Goal: Information Seeking & Learning: Learn about a topic

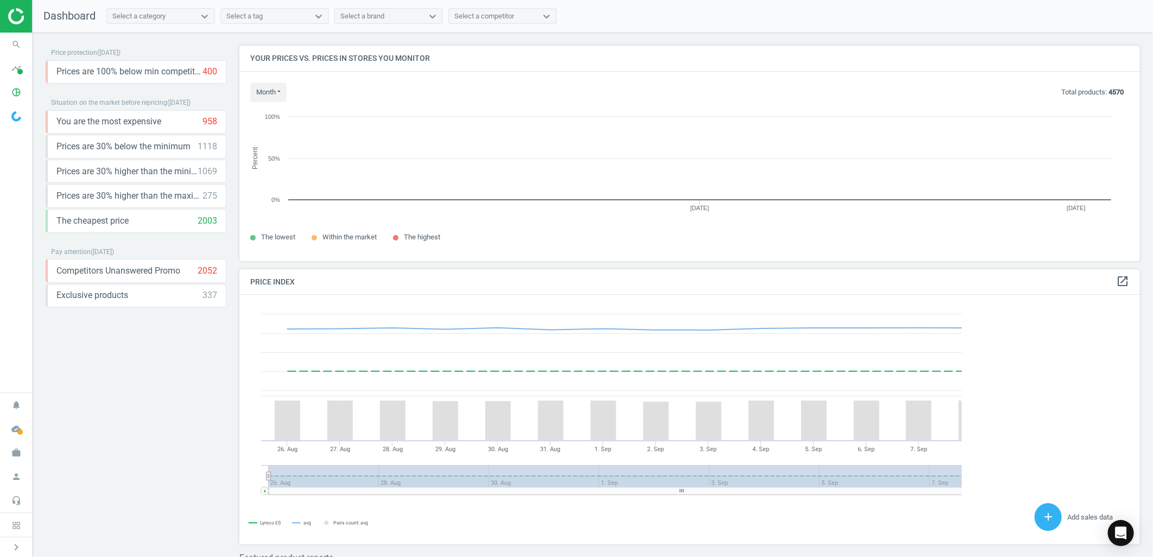
scroll to position [234, 910]
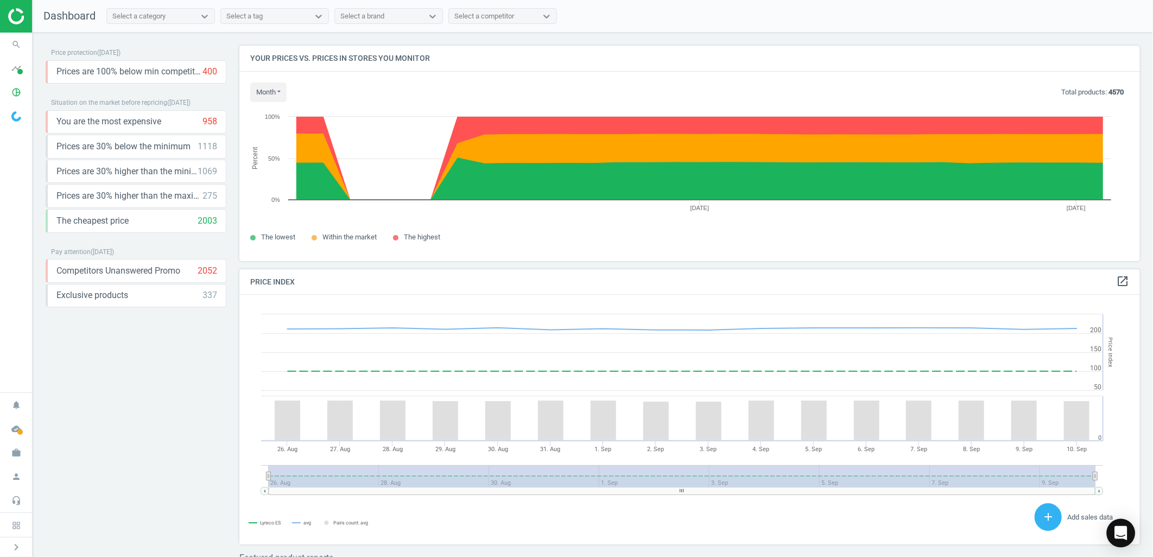
click at [1124, 536] on icon "Open Intercom Messenger" at bounding box center [1121, 533] width 14 height 14
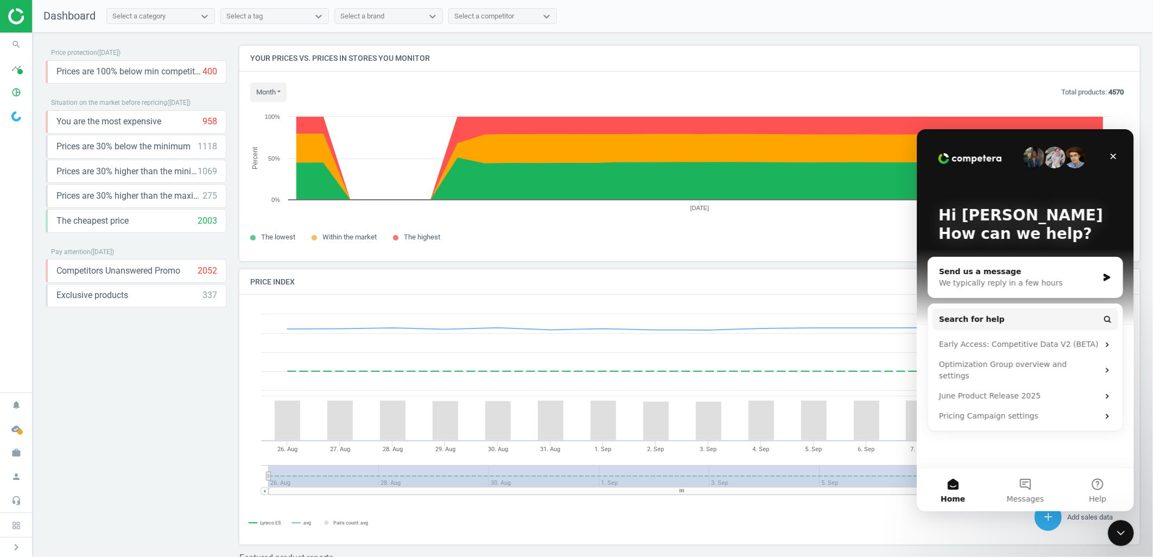
scroll to position [0, 0]
click at [972, 280] on div "We typically reply in a few hours" at bounding box center [1018, 282] width 159 height 11
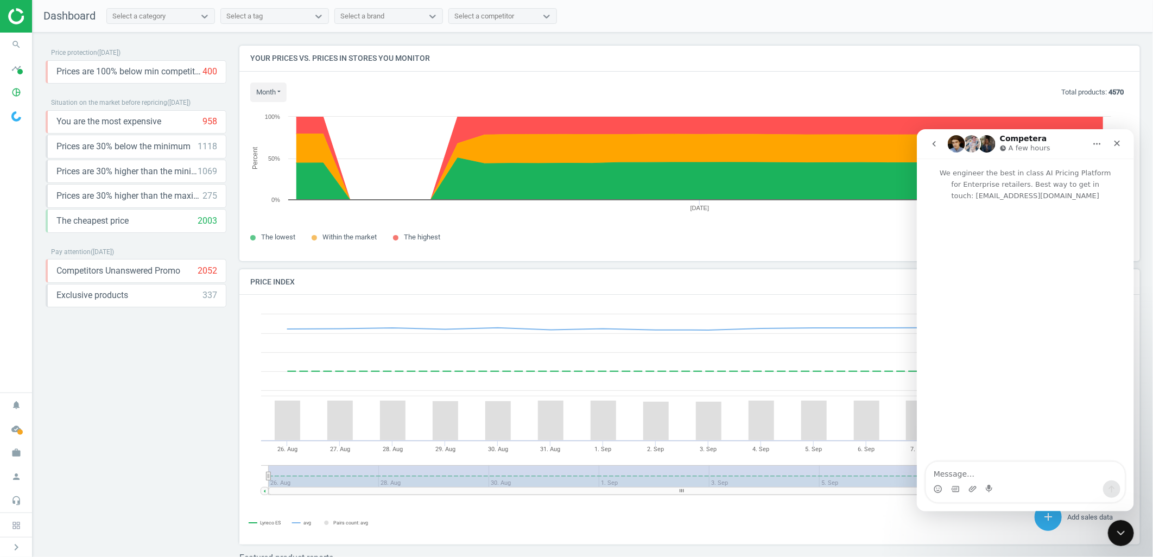
click at [956, 474] on textarea "Message…" at bounding box center [1024, 470] width 199 height 18
type textarea "Hi colelagues"
type textarea "colleagues*"
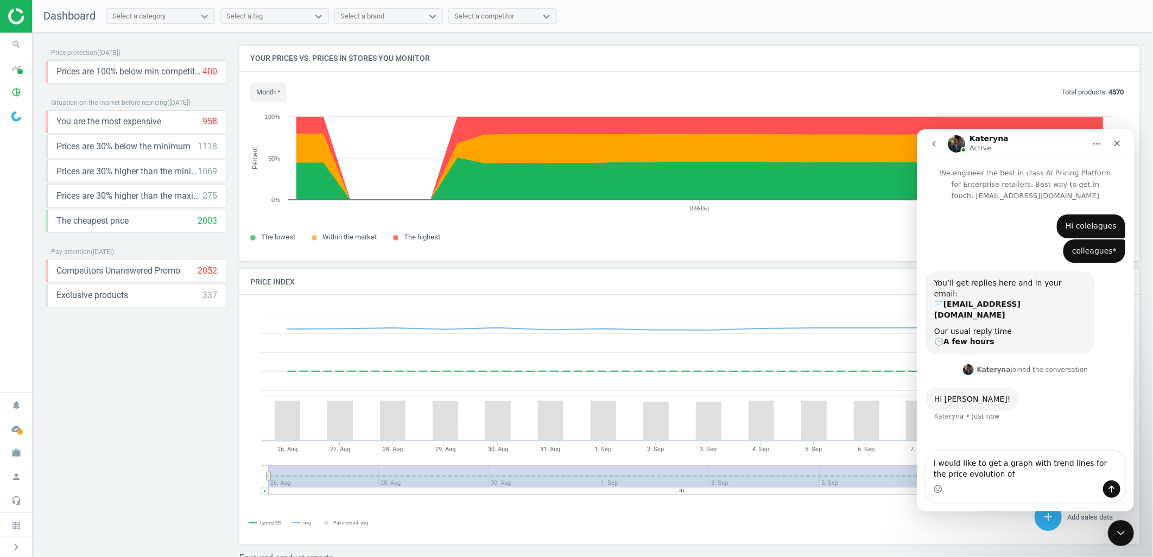
click at [1058, 462] on textarea "I would like to get a graph with trend lines for the price evolution of" at bounding box center [1024, 465] width 199 height 29
type textarea "I would like to get a graph with trend of price since [DATE]. Only for [DEMOGRA…"
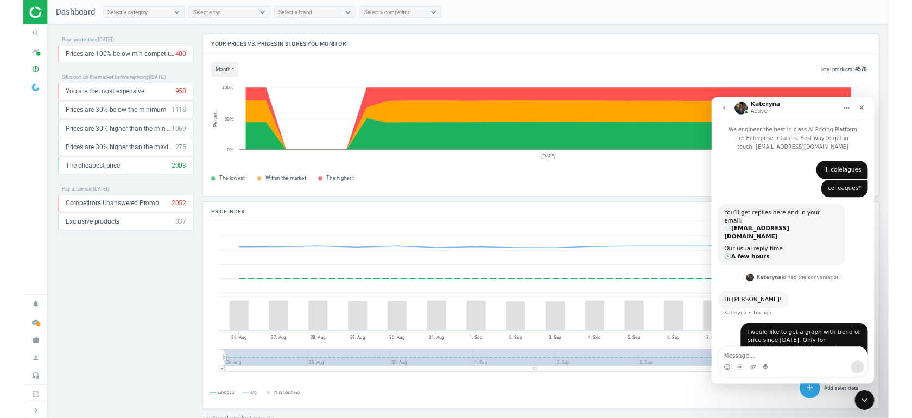
scroll to position [46, 0]
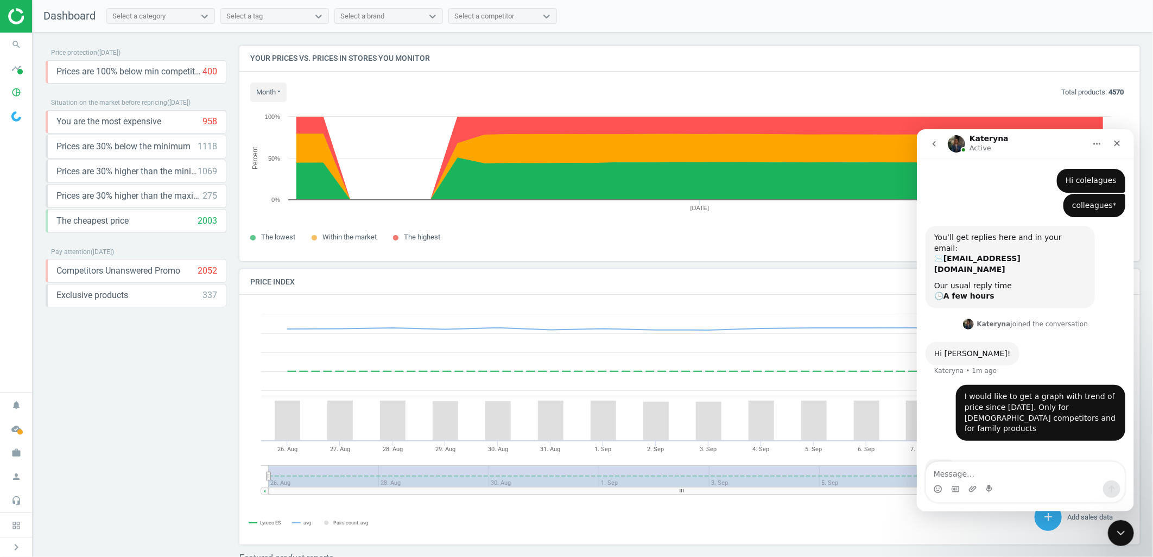
click at [1025, 474] on textarea "Message…" at bounding box center [1024, 470] width 199 height 18
click at [947, 472] on textarea "Message…" at bounding box center [1024, 470] width 199 height 18
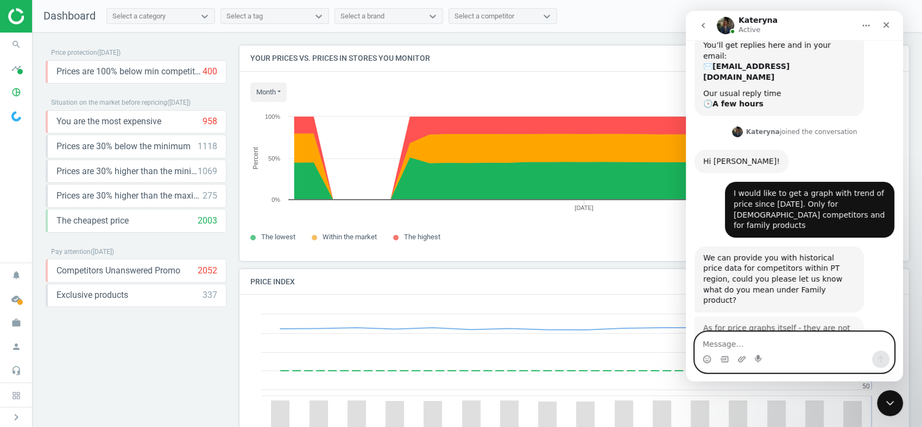
scroll to position [115, 0]
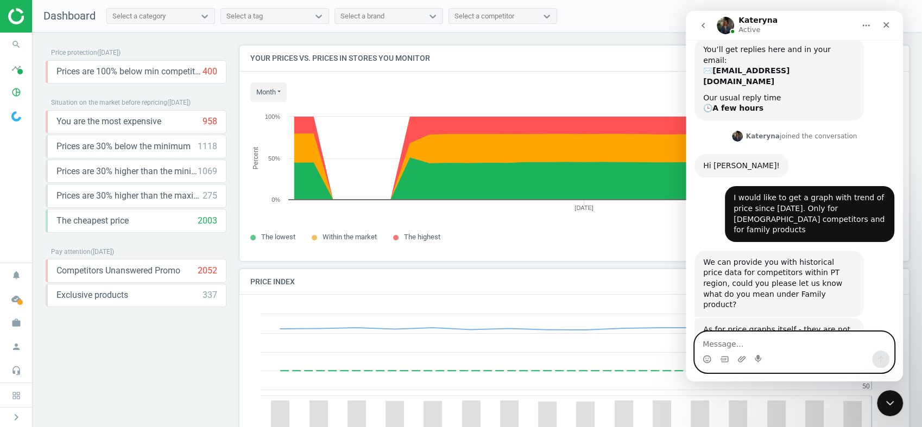
click at [733, 343] on textarea "Message…" at bounding box center [794, 341] width 199 height 18
type textarea "l"
type textarea "that prices are classified for group of products"
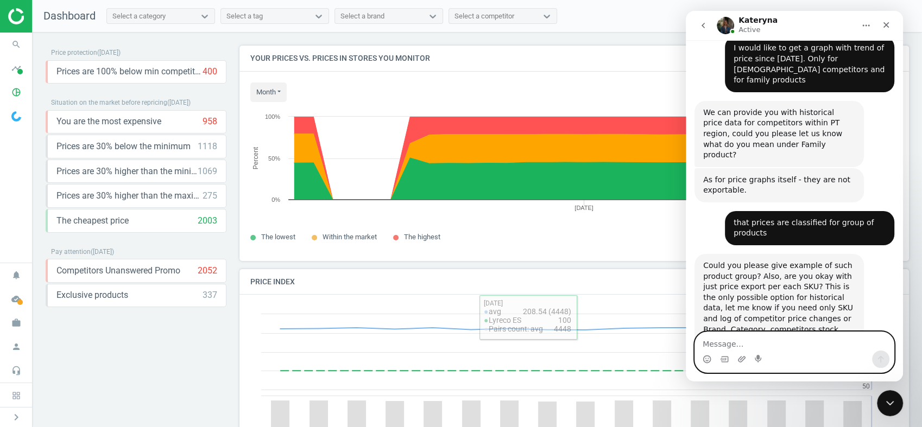
scroll to position [307, 0]
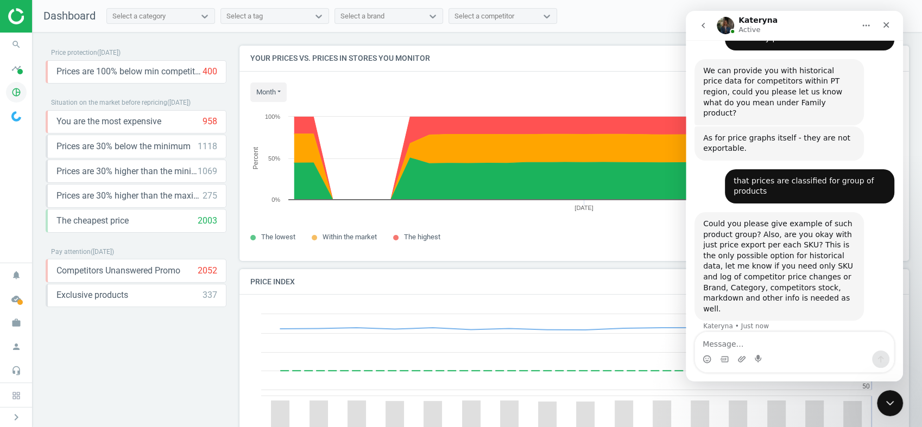
click at [17, 92] on icon "pie_chart_outlined" at bounding box center [16, 92] width 21 height 21
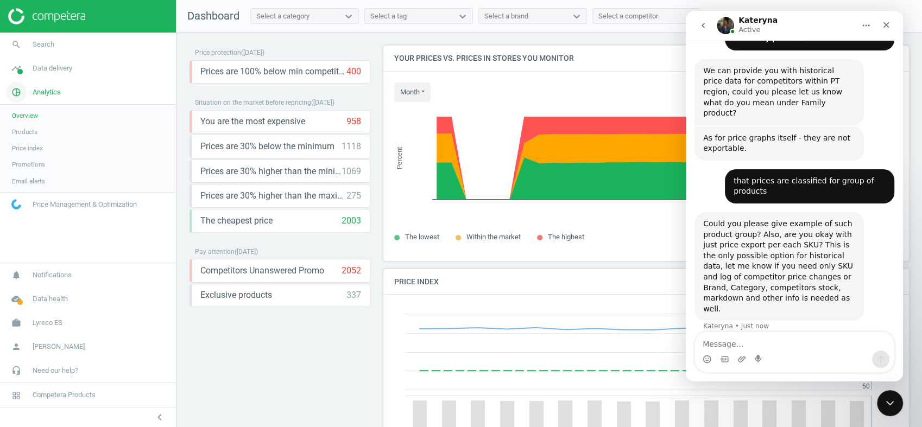
scroll to position [5, 5]
click at [29, 132] on span "Products" at bounding box center [25, 132] width 26 height 9
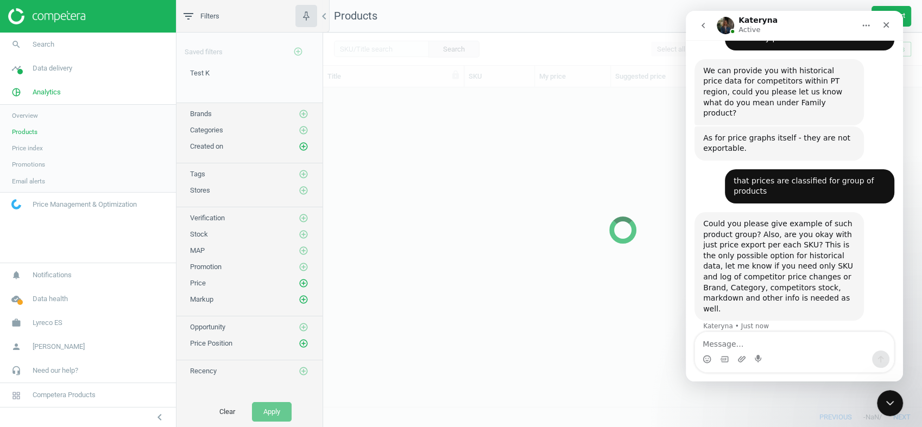
scroll to position [300, 589]
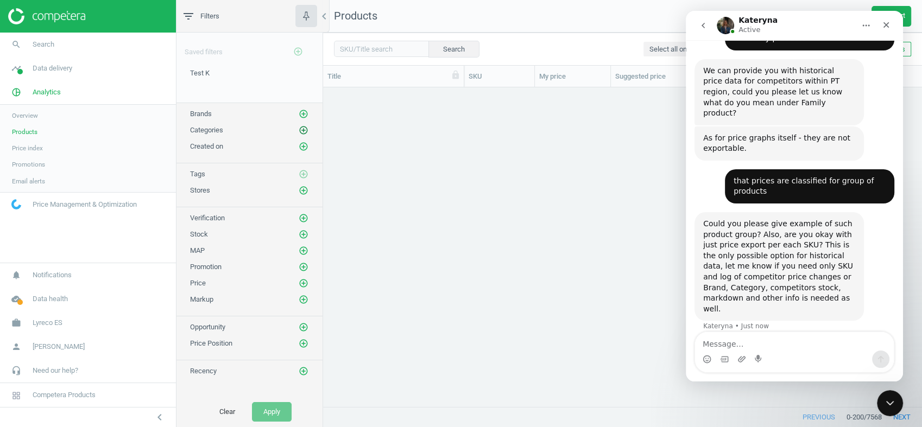
click at [299, 132] on icon "add_circle_outline" at bounding box center [304, 130] width 10 height 10
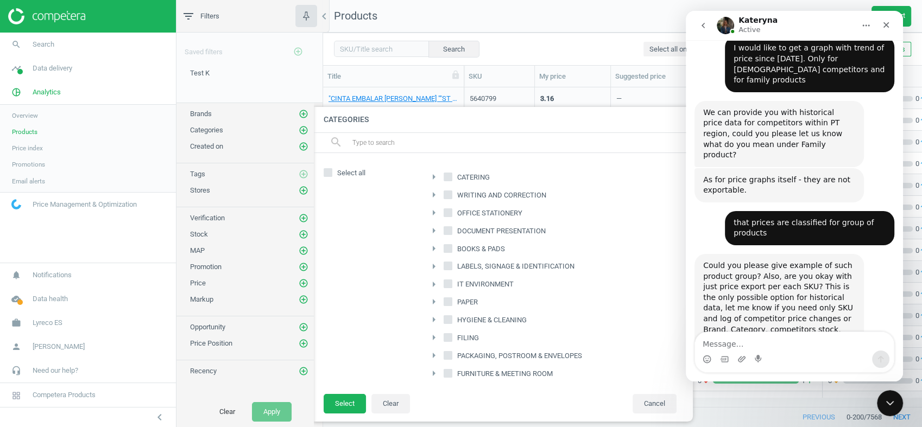
scroll to position [307, 0]
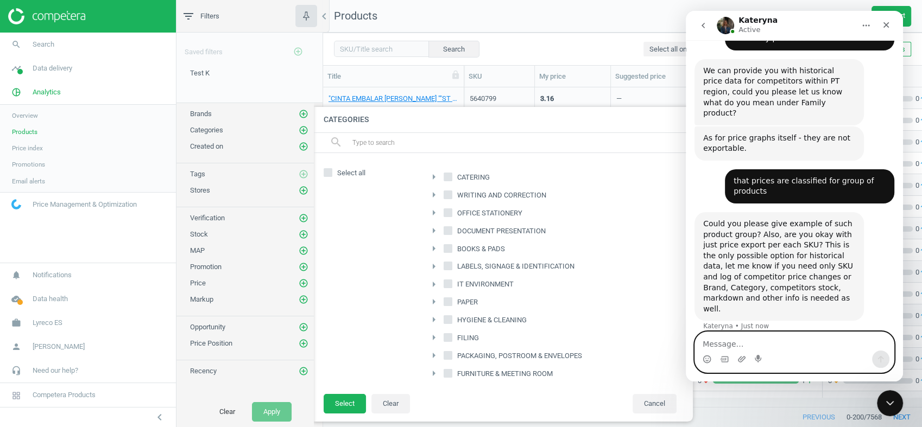
click at [738, 342] on textarea "Message…" at bounding box center [794, 341] width 199 height 18
type textarea "yes, this group"
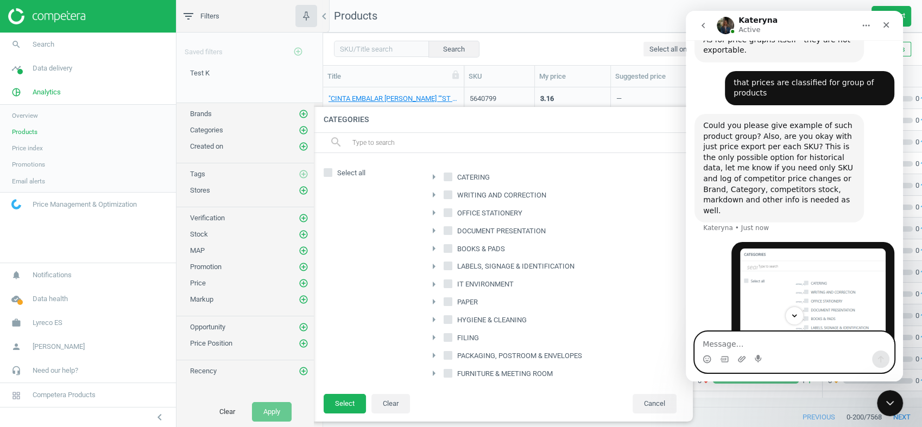
scroll to position [403, 0]
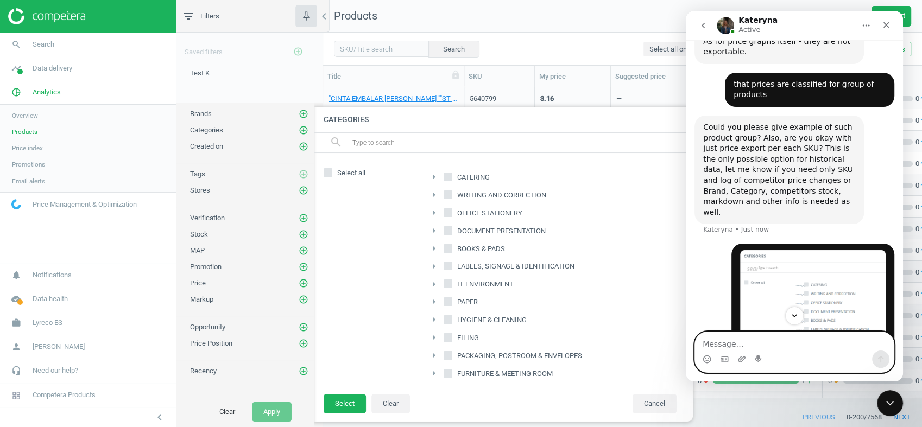
click at [755, 339] on textarea "Message…" at bounding box center [794, 341] width 199 height 18
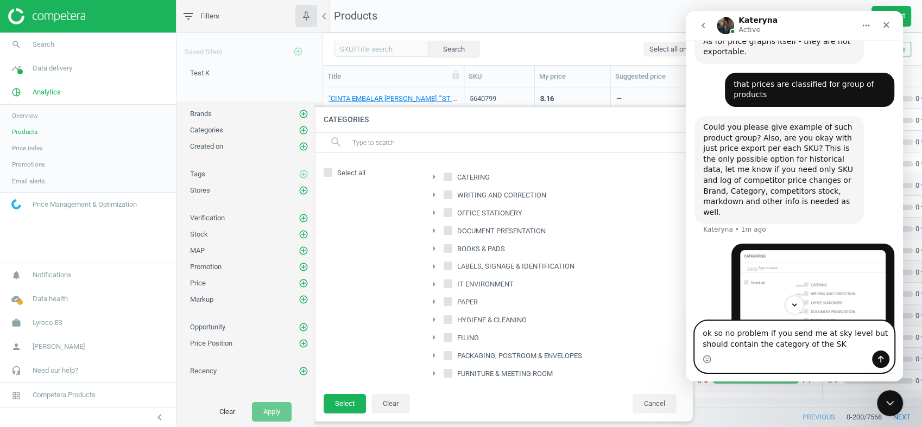
type textarea "ok so no problem if you send me at sky level but should contain the category of…"
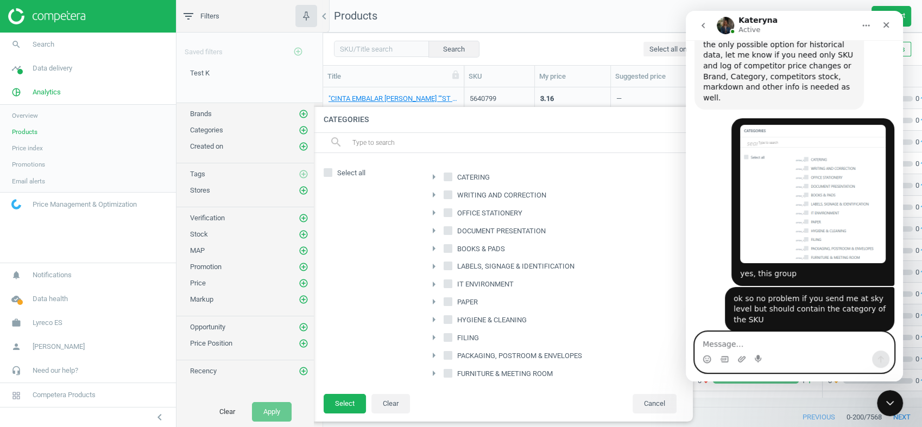
scroll to position [519, 0]
click at [743, 344] on textarea "Message…" at bounding box center [794, 341] width 199 height 18
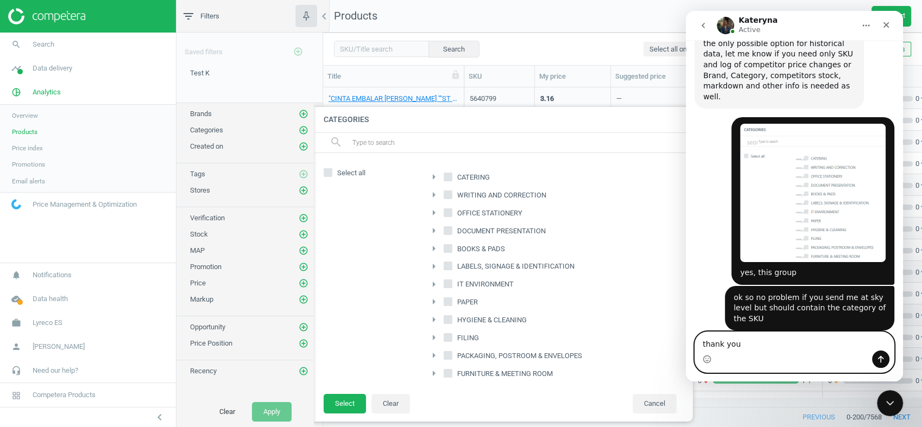
type textarea "thank you!"
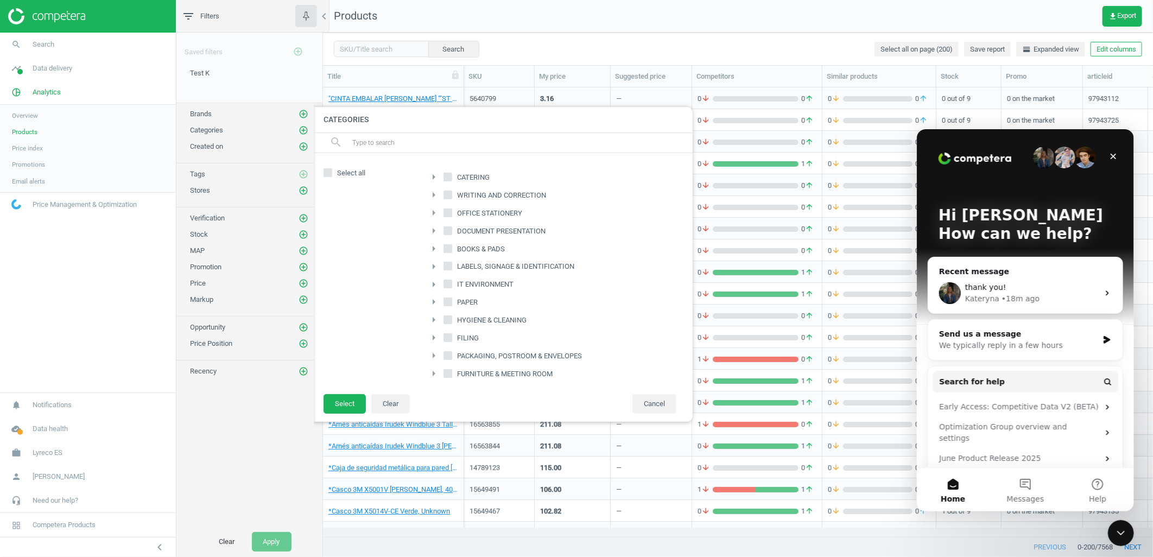
scroll to position [9, 9]
click at [1102, 291] on icon "Intercom messenger" at bounding box center [1106, 292] width 9 height 9
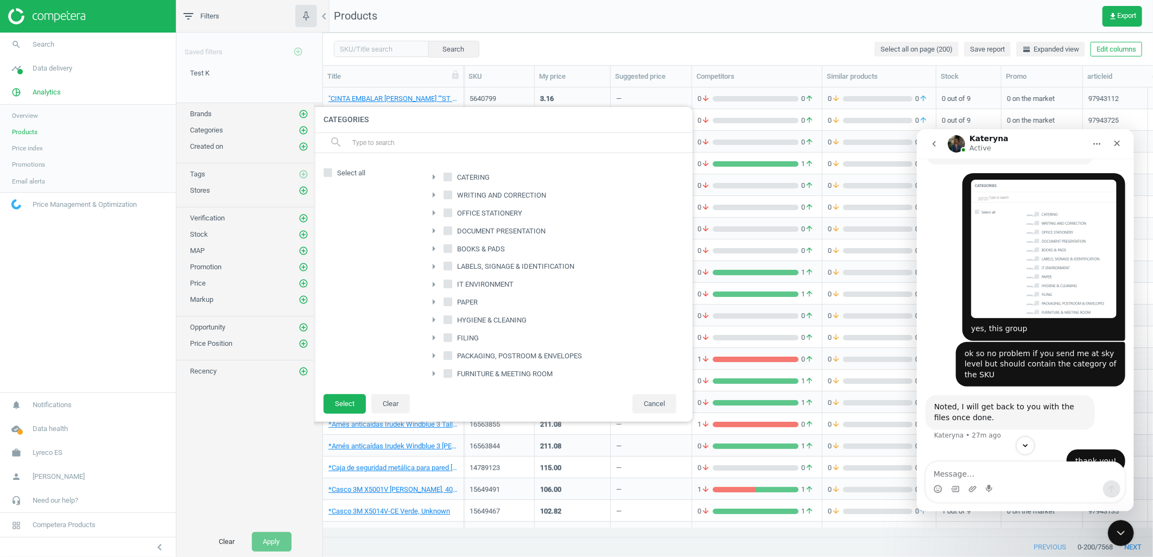
scroll to position [582, 0]
click at [657, 405] on button "Cancel" at bounding box center [654, 404] width 44 height 20
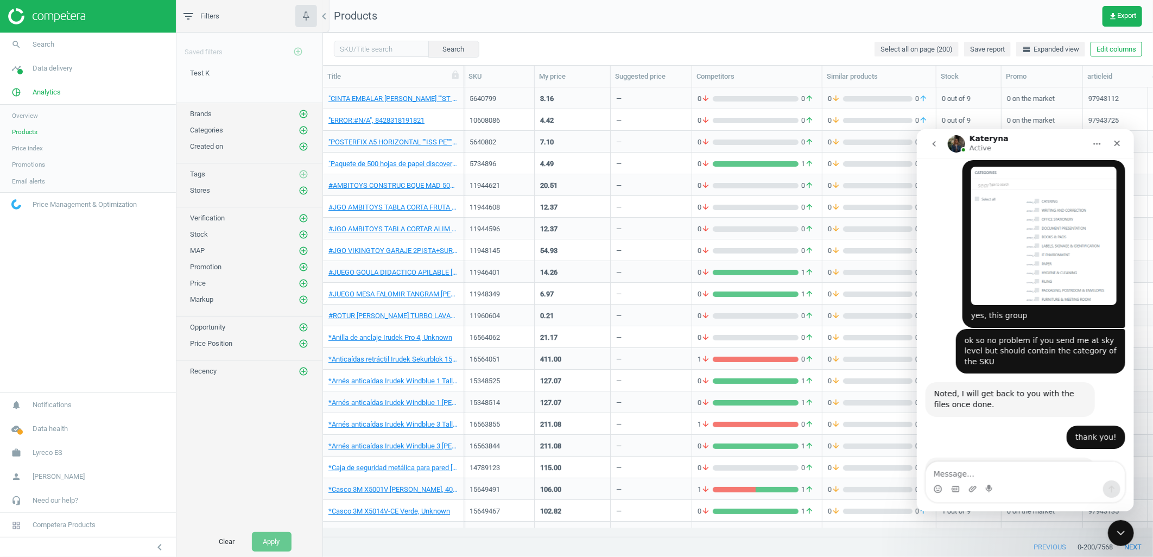
scroll to position [622, 0]
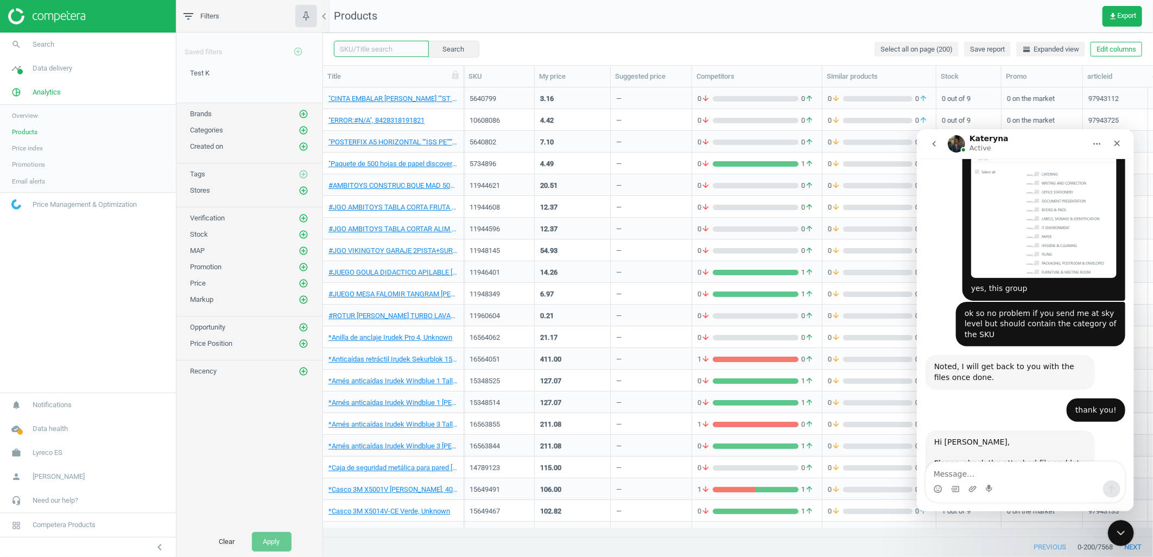
click at [355, 50] on input "text" at bounding box center [381, 49] width 95 height 16
paste input "10059853"
type input "10059853"
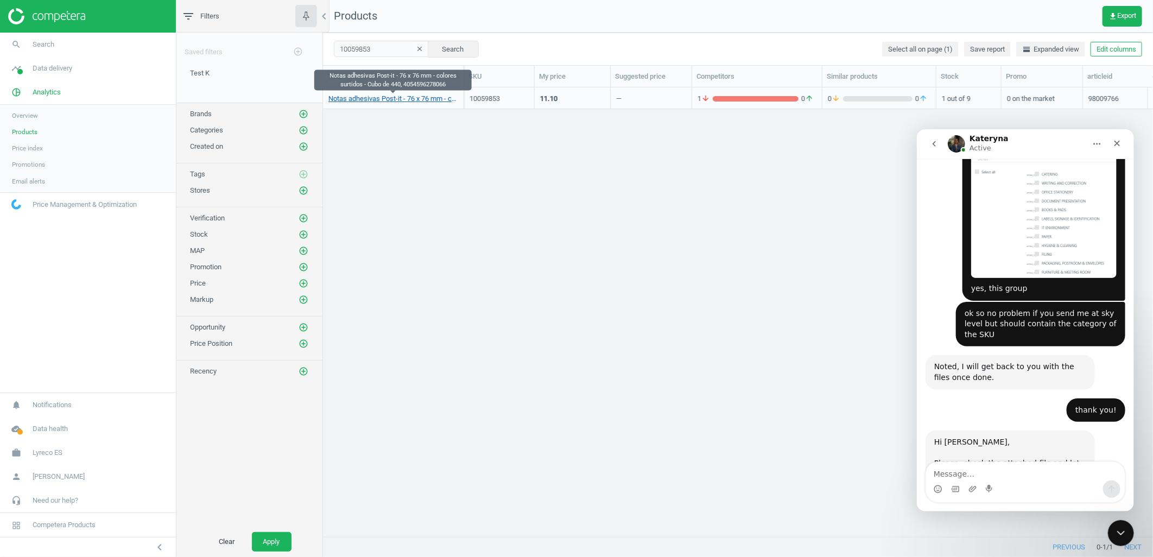
click at [365, 94] on link "Notas adhesivas Post-it - 76 x 76 mm - colores surtidos - Cubo de 440, 40545962…" at bounding box center [393, 99] width 130 height 10
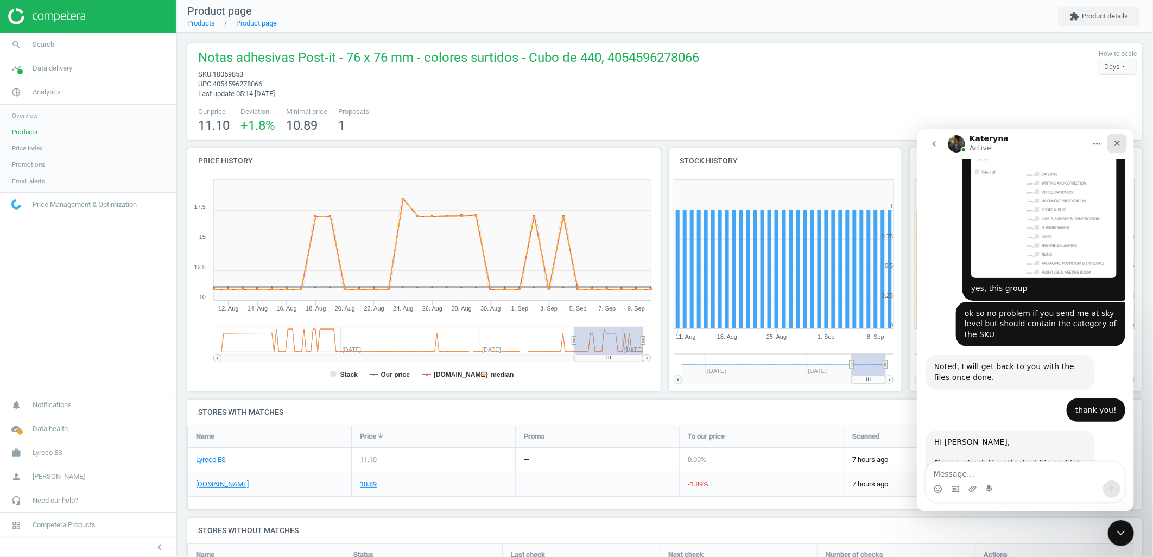
click at [1120, 144] on icon "Close" at bounding box center [1116, 142] width 9 height 9
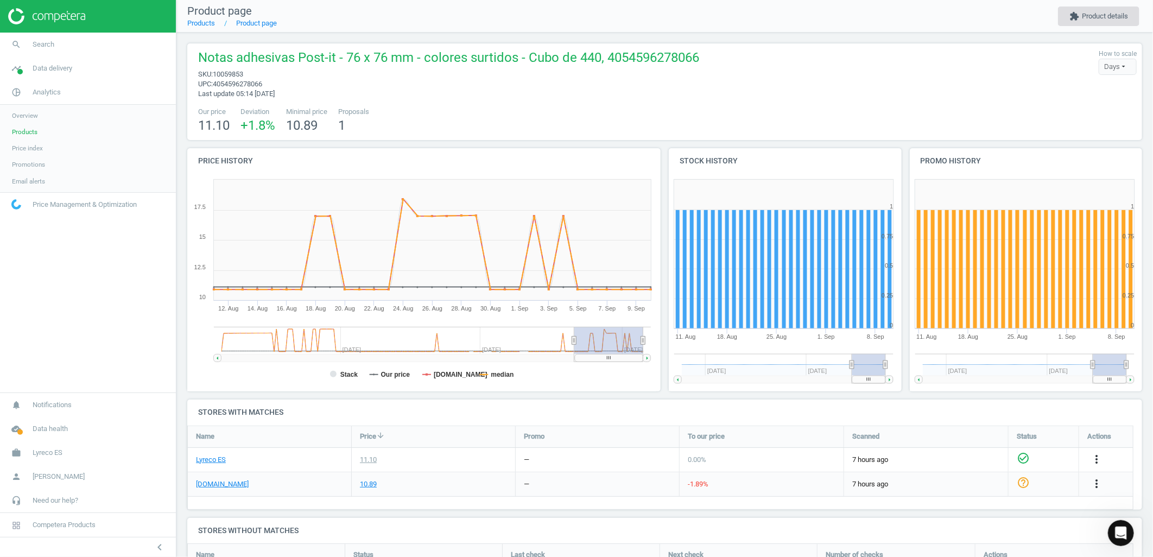
click at [1070, 15] on icon "extension" at bounding box center [1074, 16] width 10 height 10
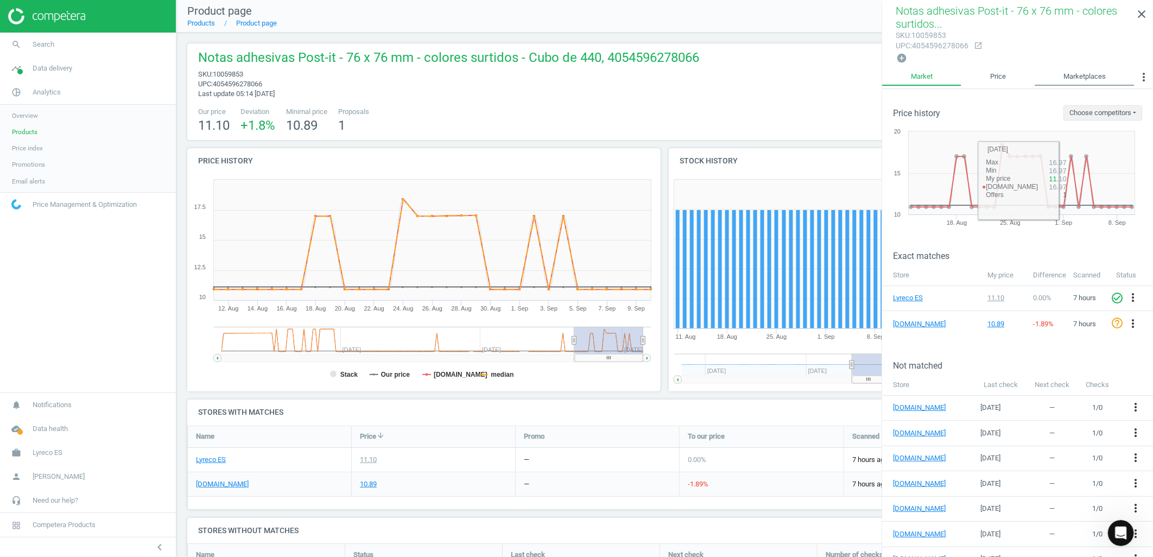
click at [1067, 78] on link "Marketplaces" at bounding box center [1085, 77] width 100 height 18
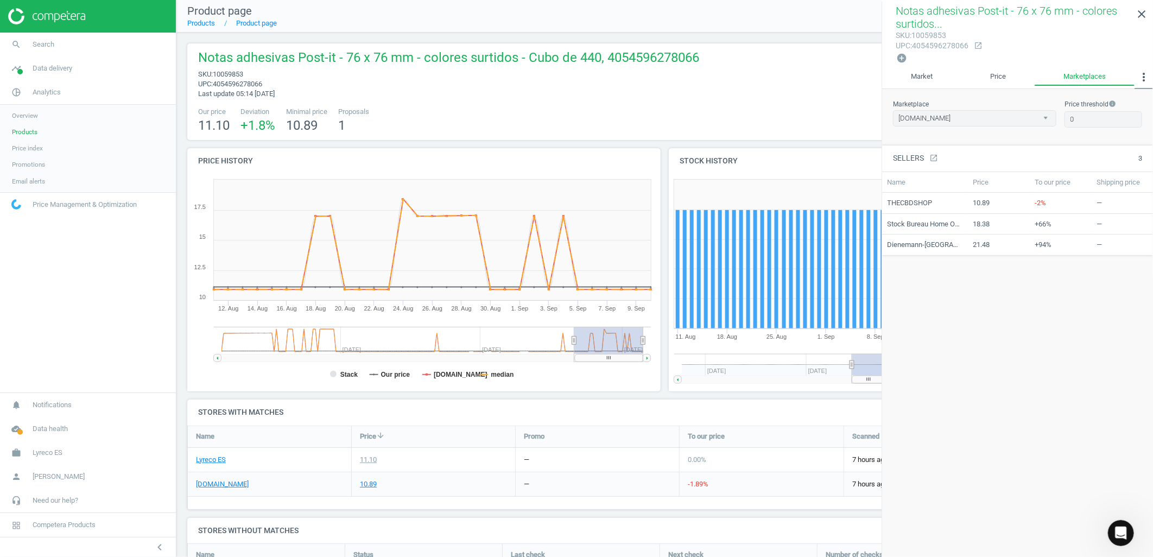
click at [1137, 76] on icon "more_vert" at bounding box center [1143, 77] width 13 height 13
click at [978, 69] on link "Price" at bounding box center [997, 77] width 73 height 18
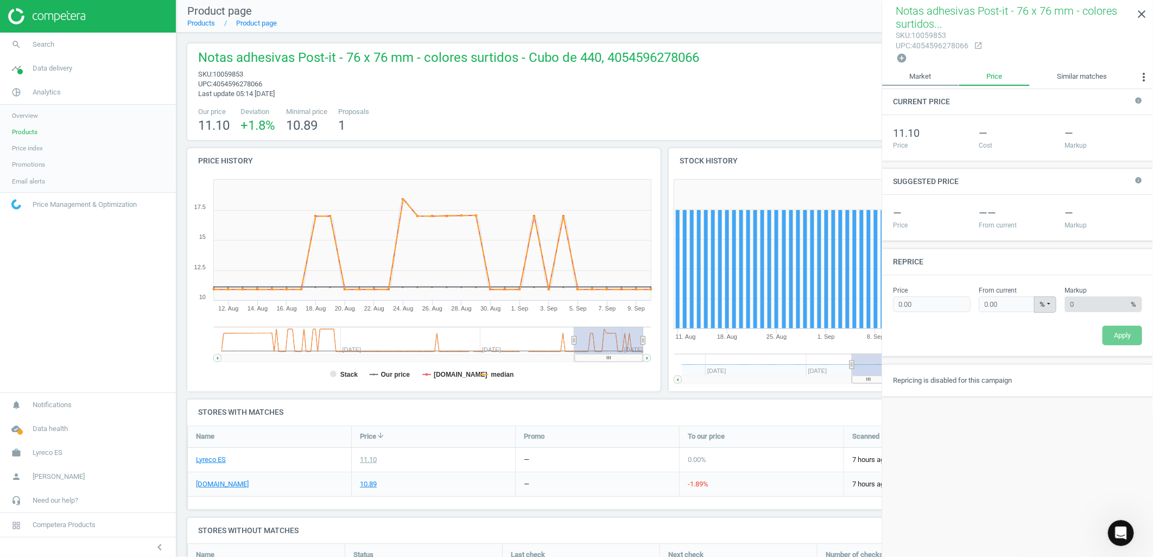
click at [915, 74] on link "Market" at bounding box center [920, 77] width 77 height 18
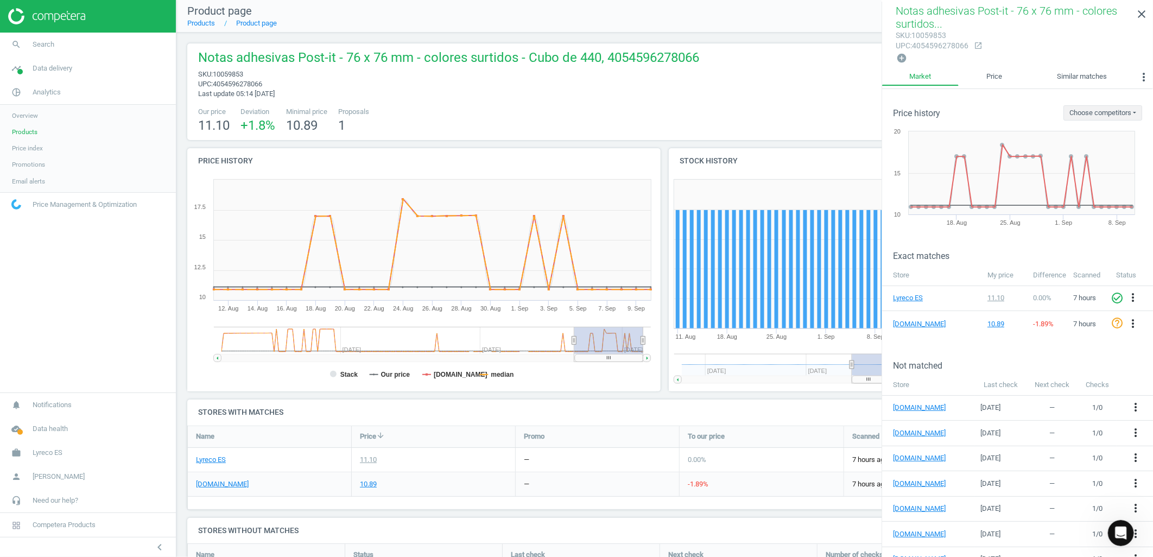
click at [131, 290] on nav "search Search timeline Data delivery Overview Matches dashboard Matches Rematch…" at bounding box center [88, 213] width 176 height 360
click at [23, 113] on span "Overview" at bounding box center [25, 115] width 26 height 9
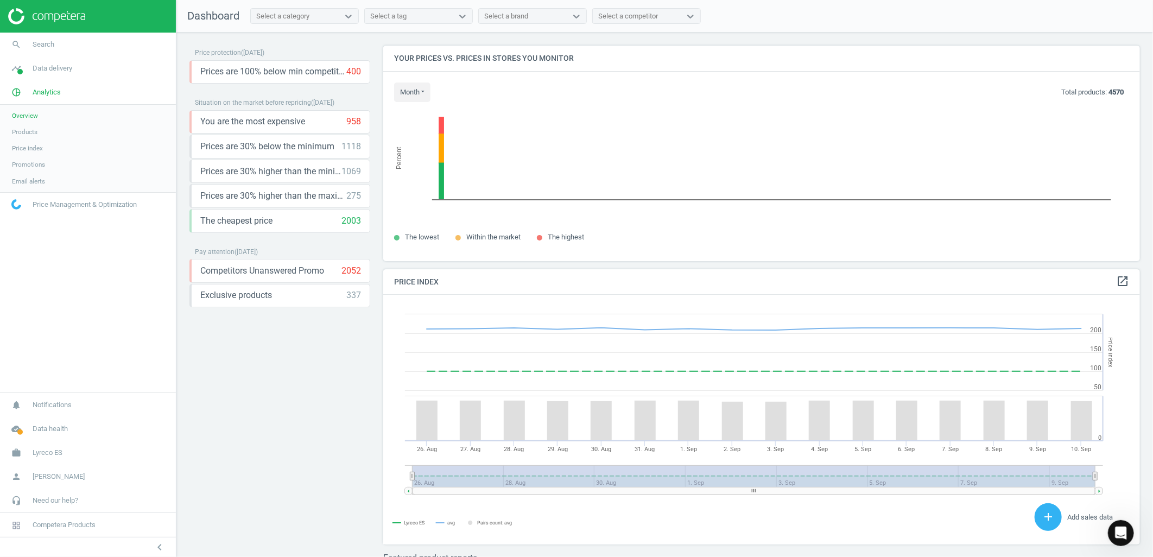
scroll to position [269, 767]
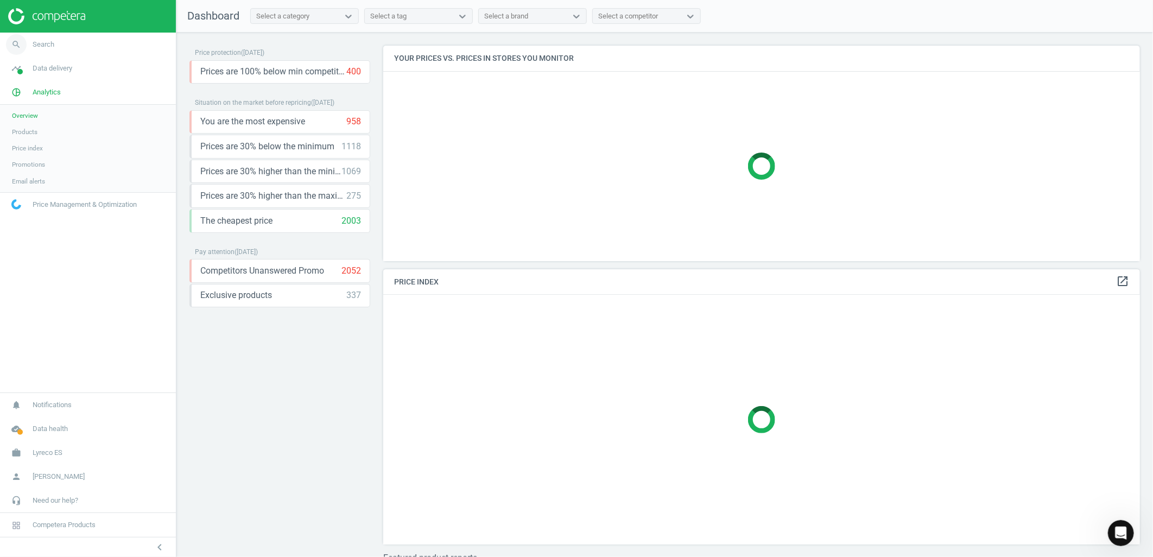
click at [42, 44] on span "Search" at bounding box center [44, 45] width 22 height 10
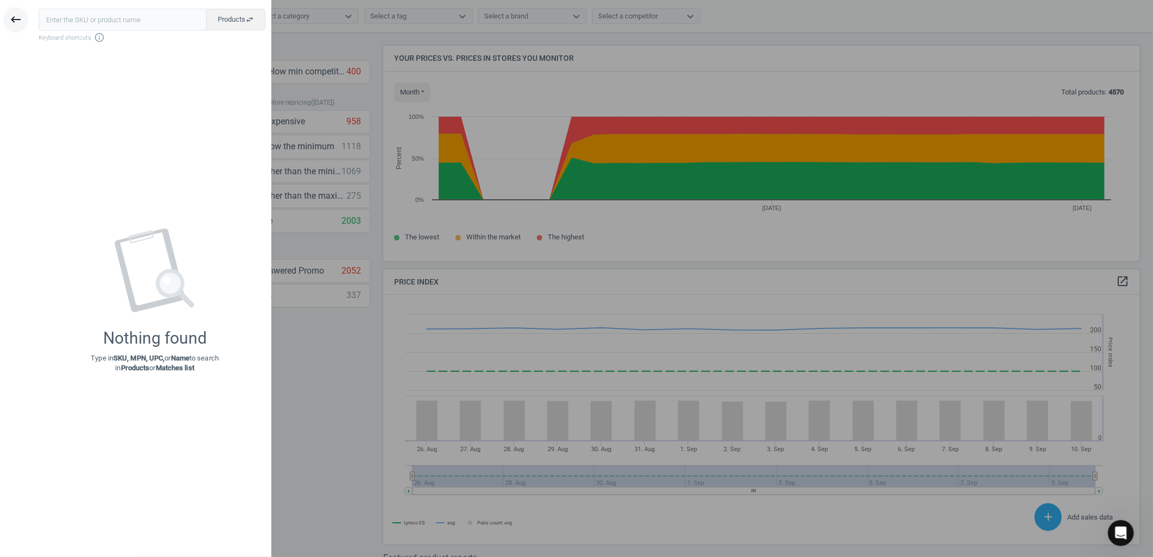
click at [11, 14] on icon "keyboard_backspace" at bounding box center [15, 19] width 13 height 13
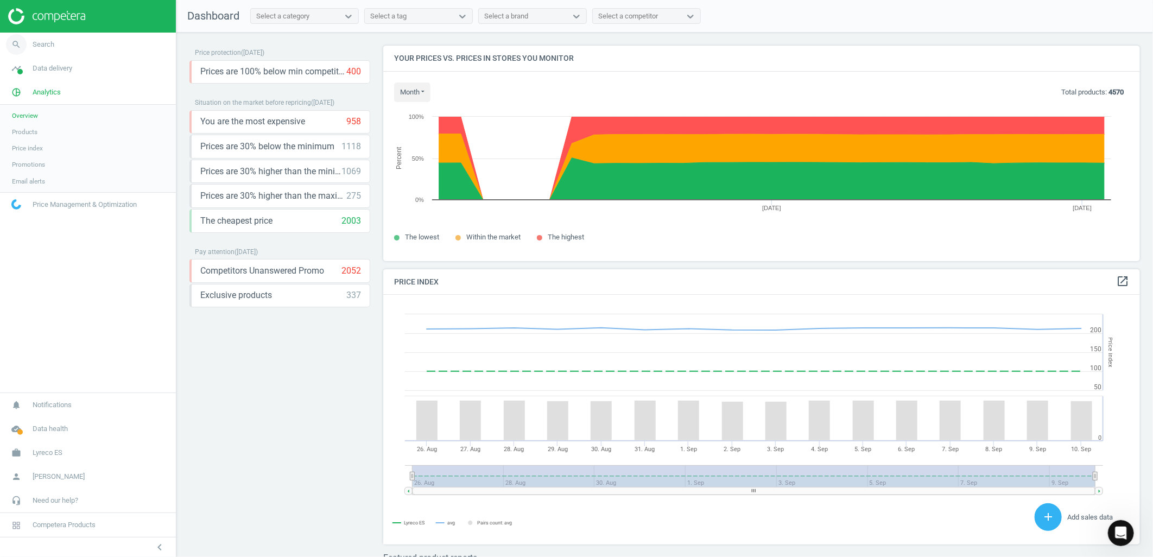
click at [37, 47] on span "Search" at bounding box center [44, 45] width 22 height 10
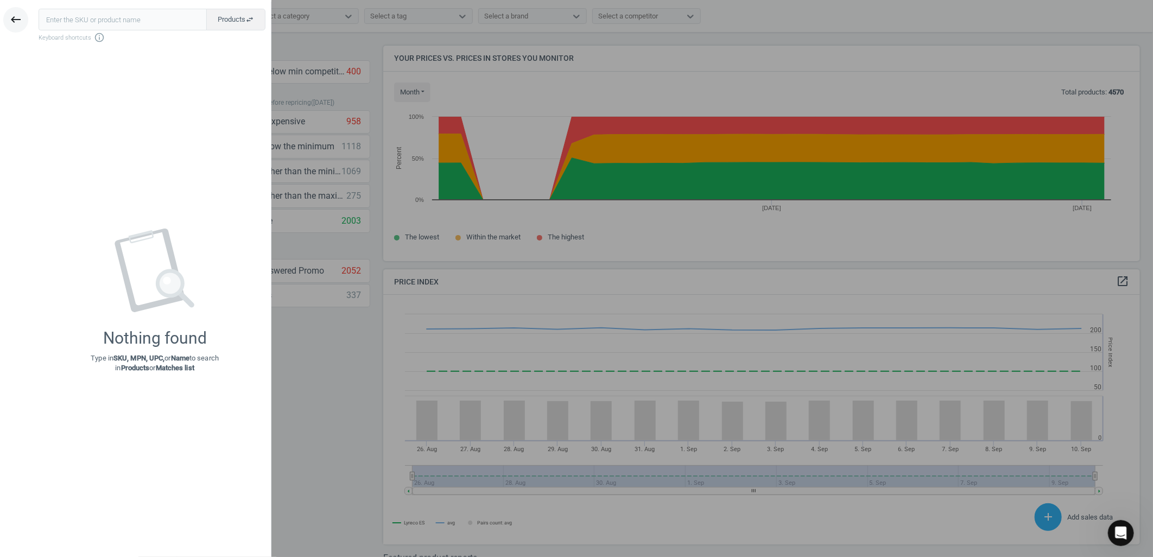
click at [22, 19] on icon "keyboard_backspace" at bounding box center [15, 19] width 13 height 13
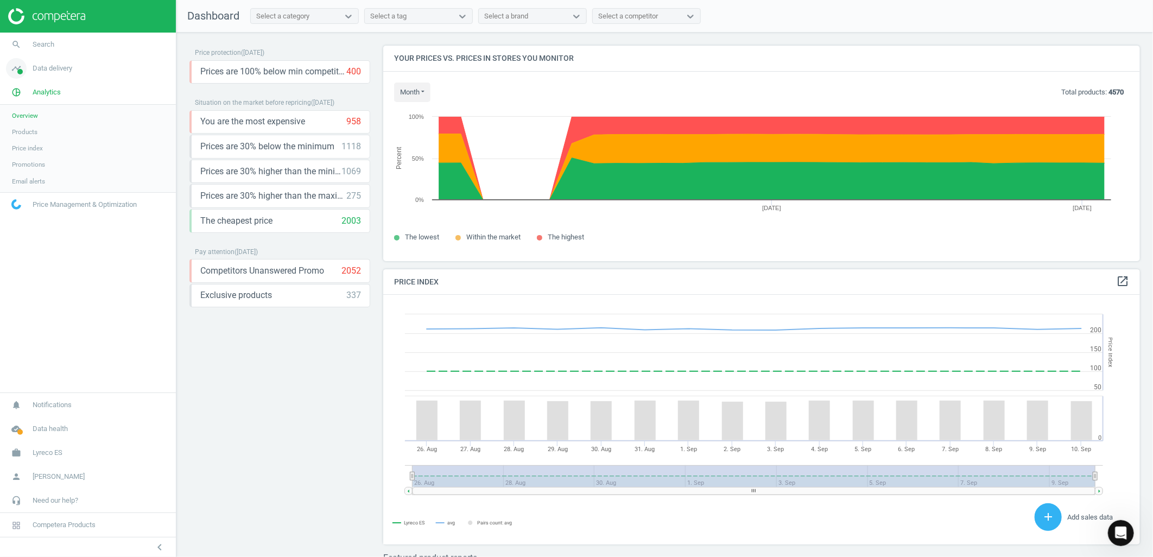
click at [46, 67] on span "Data delivery" at bounding box center [53, 69] width 40 height 10
click at [23, 123] on span "Matches" at bounding box center [24, 124] width 24 height 9
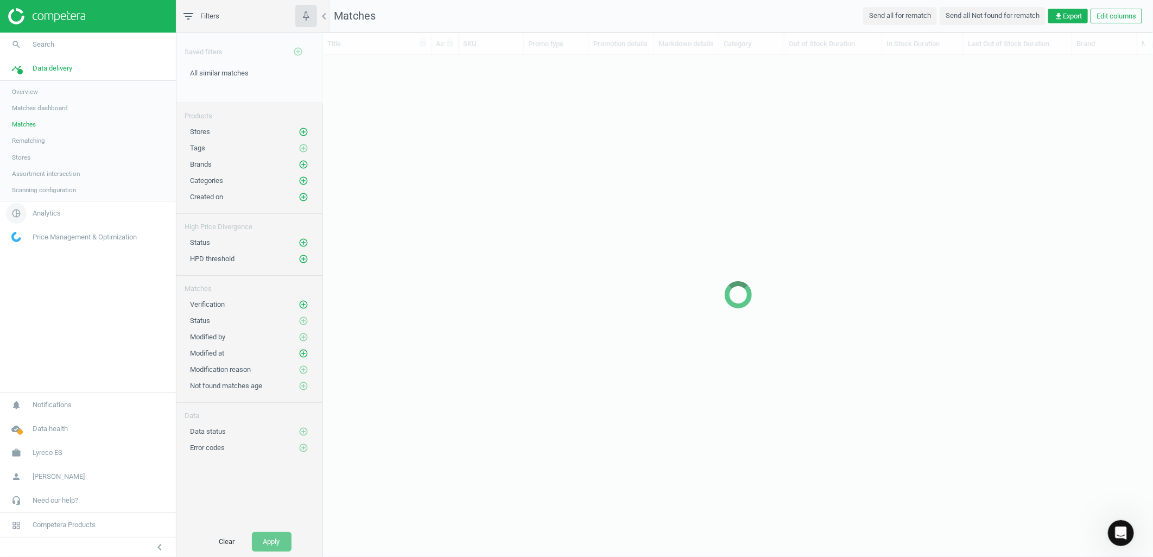
scroll to position [463, 821]
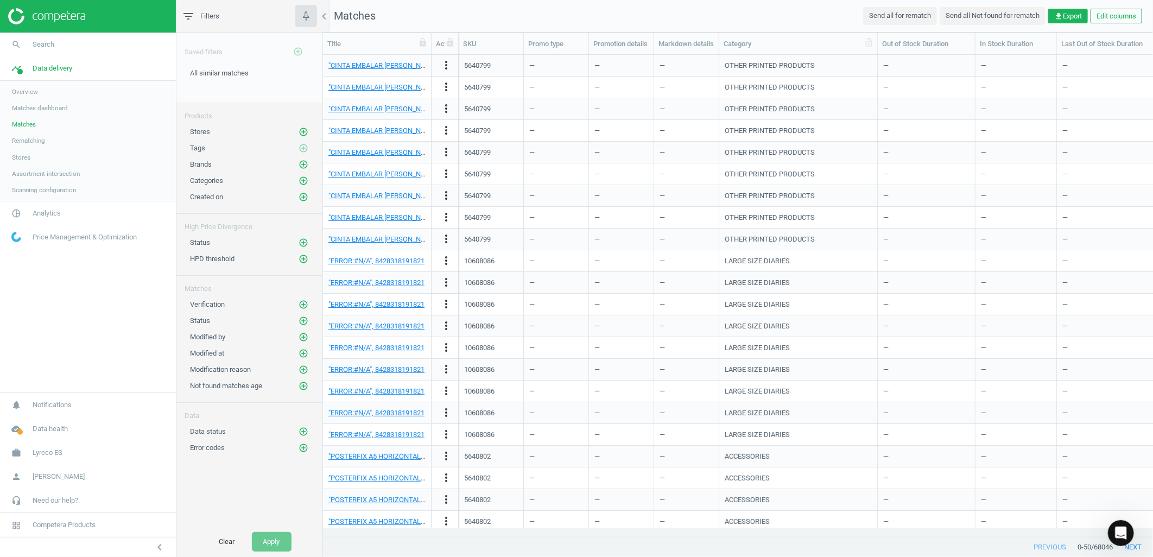
drag, startPoint x: 783, startPoint y: 42, endPoint x: 874, endPoint y: 51, distance: 91.6
click at [874, 51] on div at bounding box center [877, 43] width 11 height 21
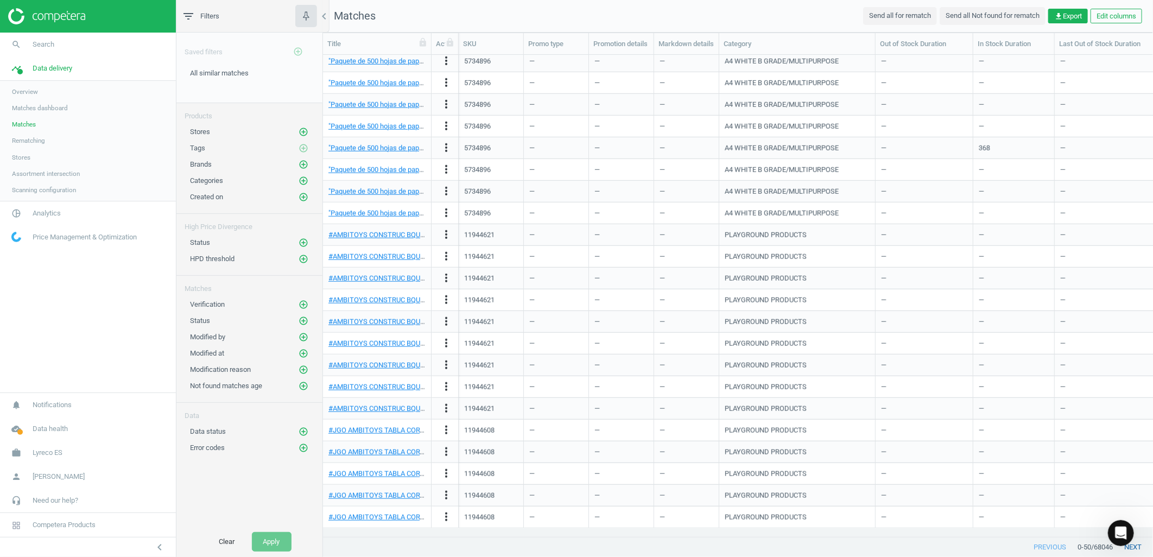
click at [1133, 547] on button "next" at bounding box center [1133, 547] width 40 height 20
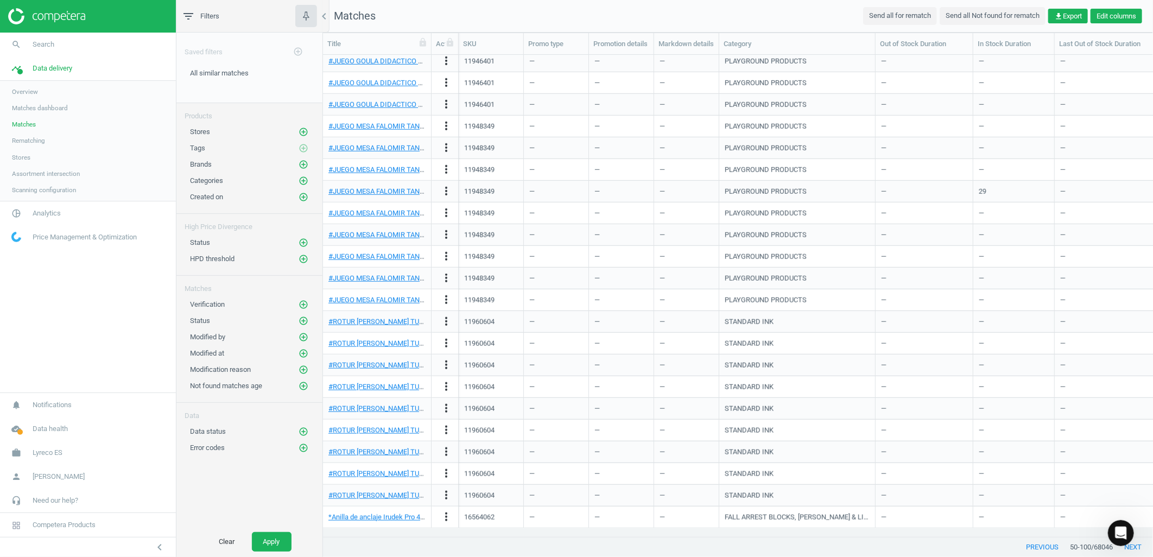
click at [1118, 17] on button "Edit columns" at bounding box center [1116, 16] width 52 height 15
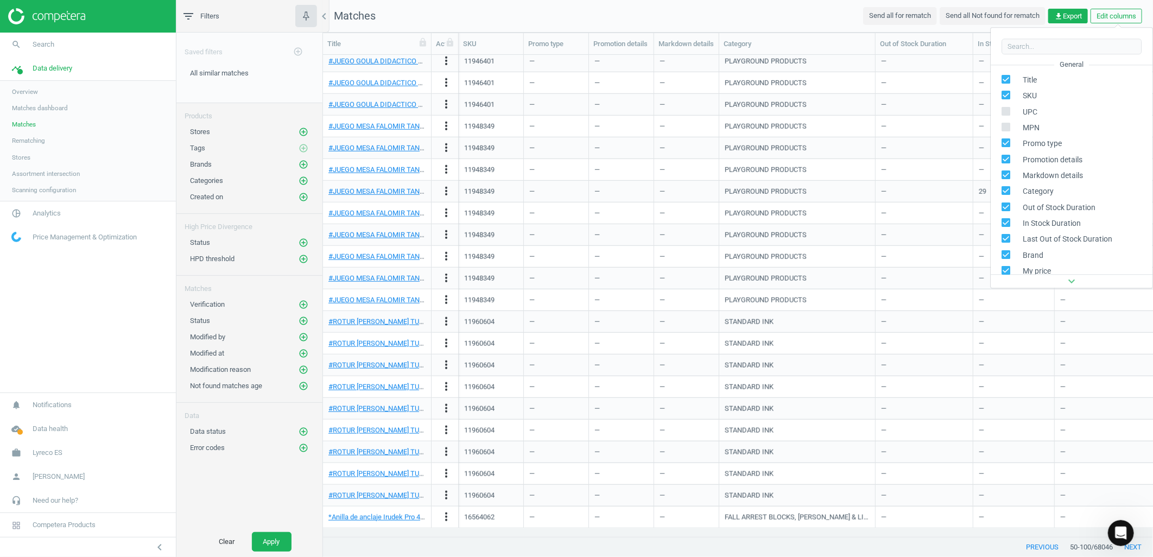
click at [780, 365] on div "STANDARD INK" at bounding box center [797, 365] width 145 height 19
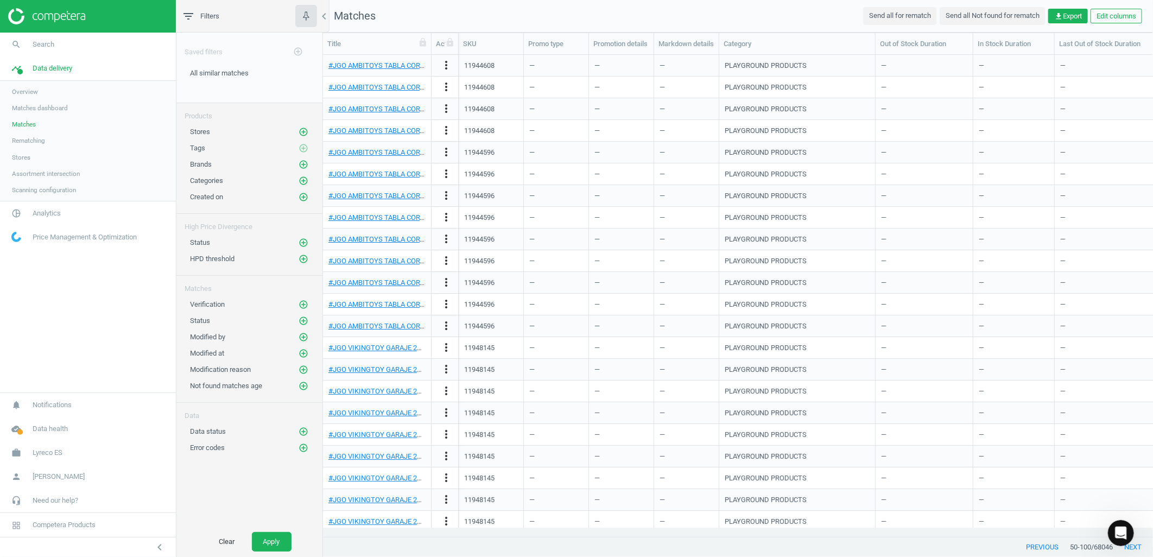
click at [140, 343] on nav "search Search timeline Data delivery Overview Matches dashboard Matches Rematch…" at bounding box center [88, 213] width 176 height 360
